Goal: Task Accomplishment & Management: Use online tool/utility

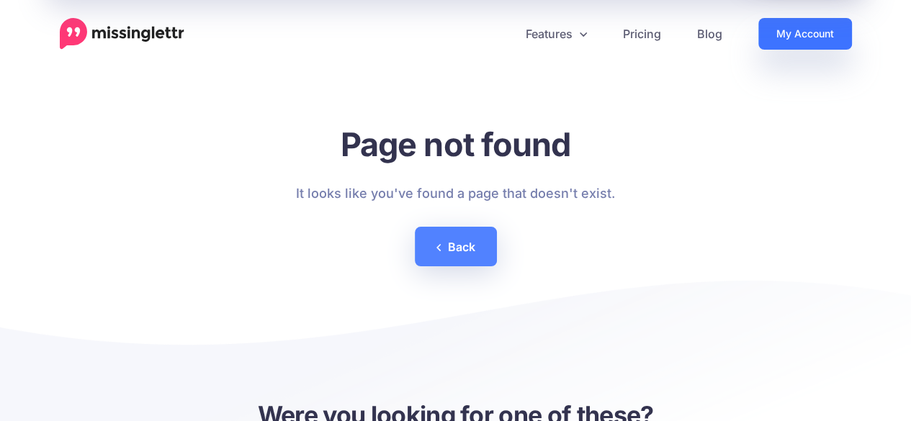
click at [812, 35] on link "My Account" at bounding box center [805, 34] width 94 height 32
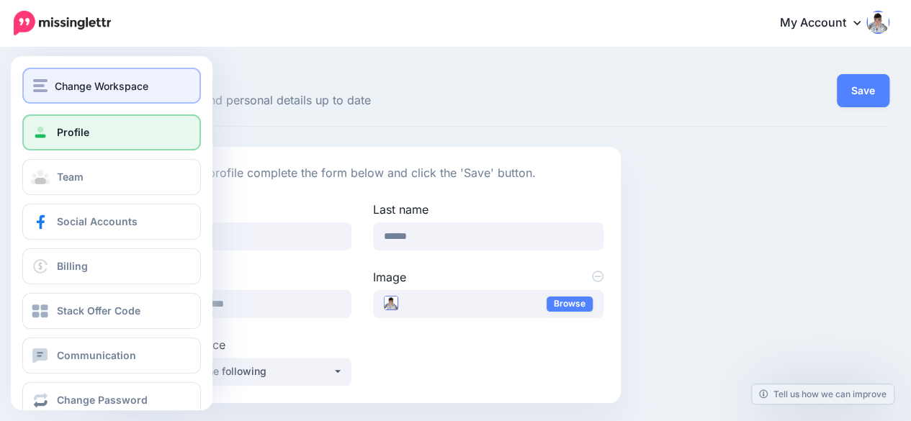
click at [74, 86] on span "Change Workspace" at bounding box center [102, 86] width 94 height 17
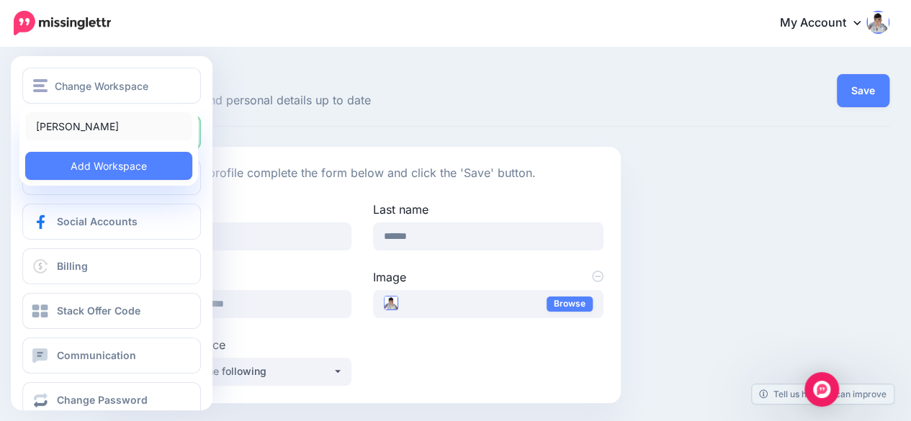
click at [81, 127] on link "[PERSON_NAME]" at bounding box center [108, 126] width 167 height 28
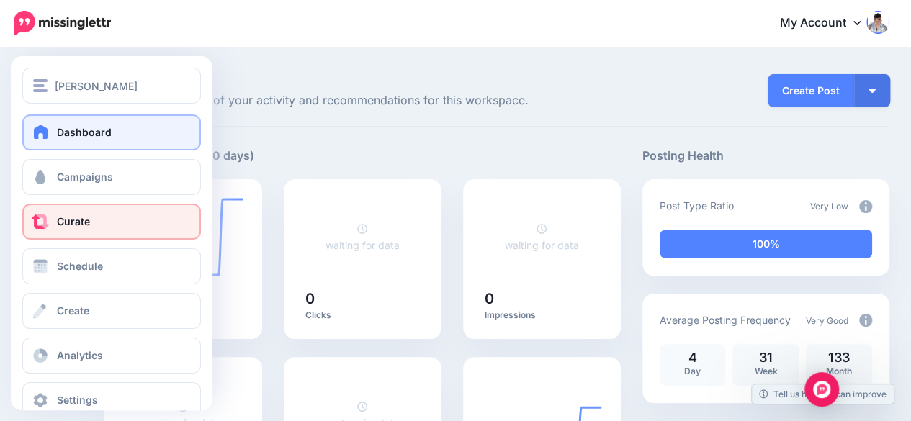
click at [96, 219] on link "Curate" at bounding box center [111, 222] width 179 height 36
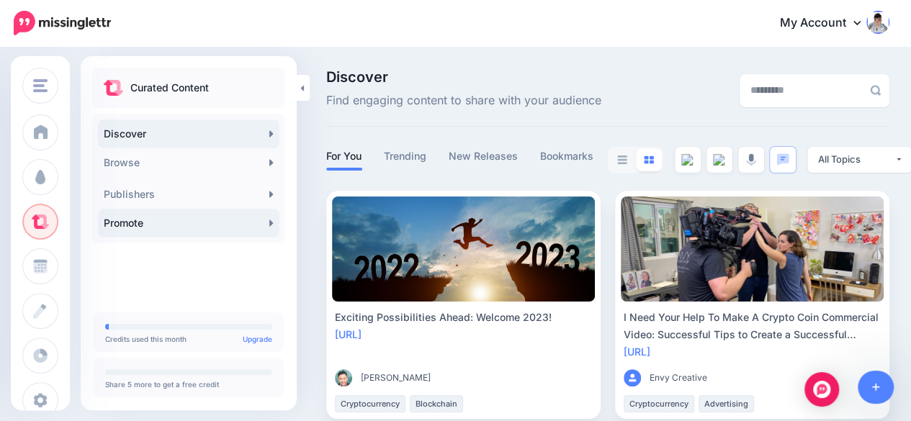
click at [176, 220] on link "Promote" at bounding box center [188, 223] width 181 height 29
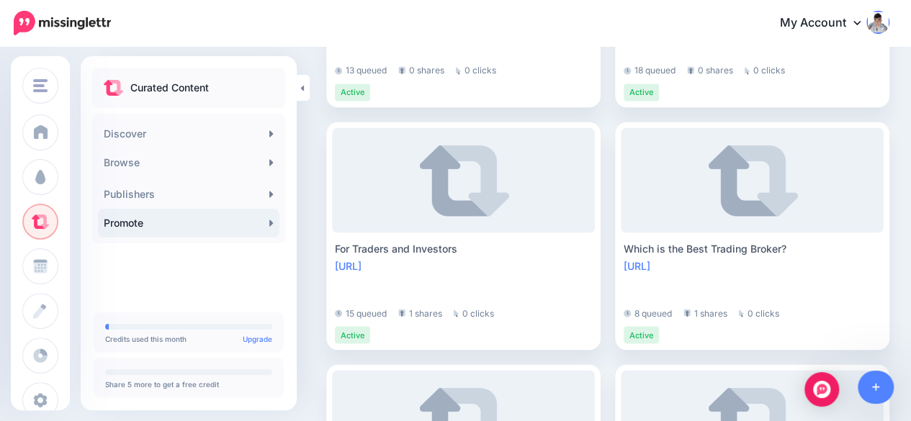
scroll to position [1405, 0]
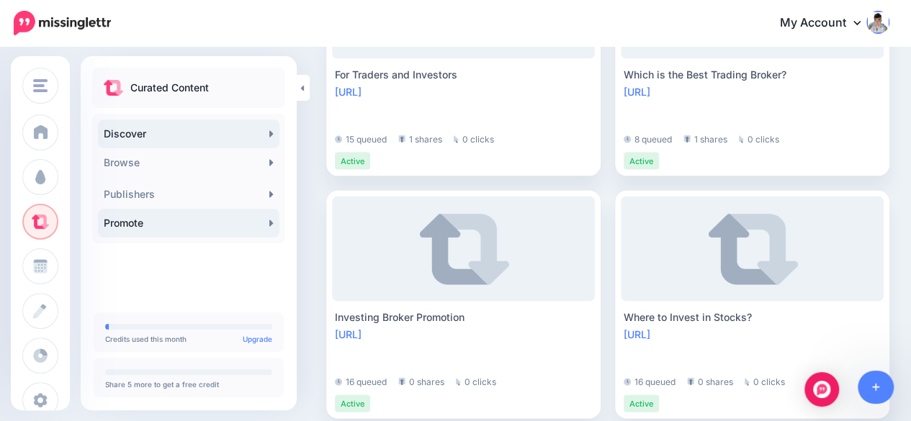
click at [233, 138] on link "Discover" at bounding box center [188, 134] width 181 height 29
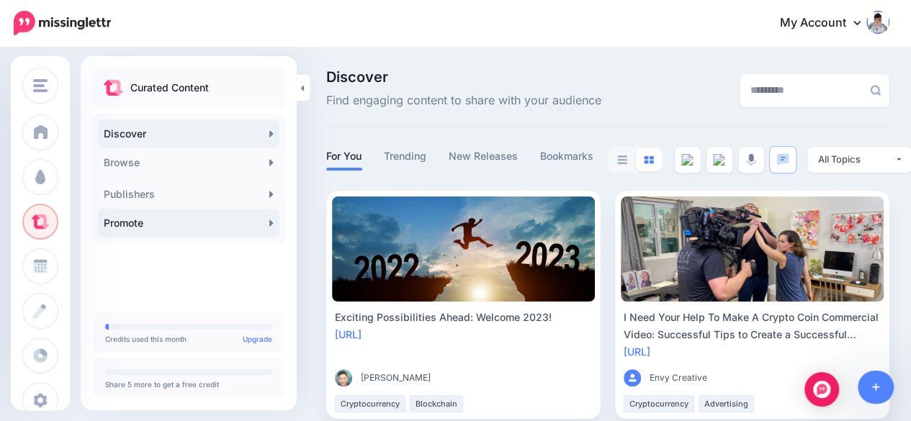
click at [249, 228] on link "Promote" at bounding box center [188, 223] width 181 height 29
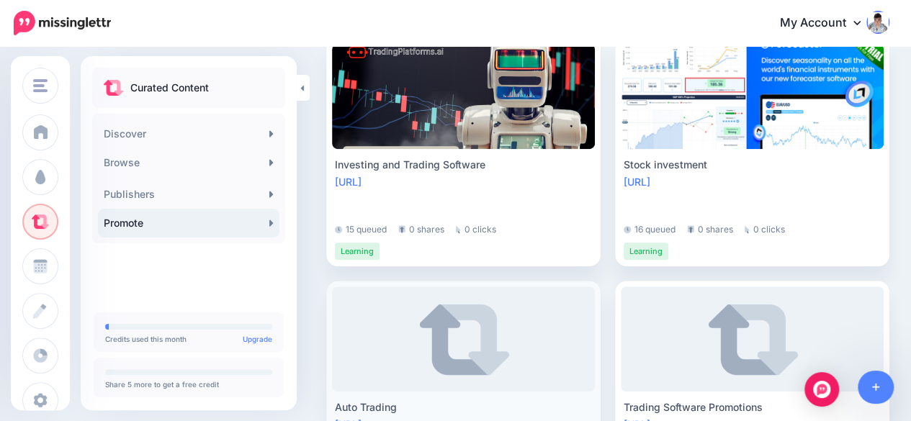
scroll to position [360, 0]
